Goal: Information Seeking & Learning: Learn about a topic

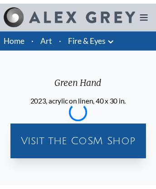
scroll to position [1142, 0]
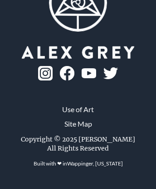
click at [78, 115] on link "Use of Art" at bounding box center [78, 109] width 32 height 11
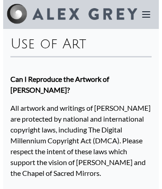
scroll to position [1723, 0]
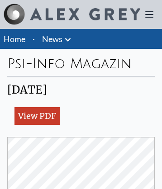
click at [149, 14] on icon at bounding box center [149, 14] width 7 height 5
click at [37, 116] on link "View PDF" at bounding box center [36, 116] width 45 height 18
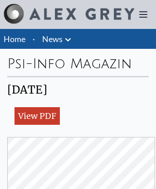
click at [37, 116] on link "View PDF" at bounding box center [36, 116] width 45 height 18
